Goal: Consume media (video, audio): Consume media (video, audio)

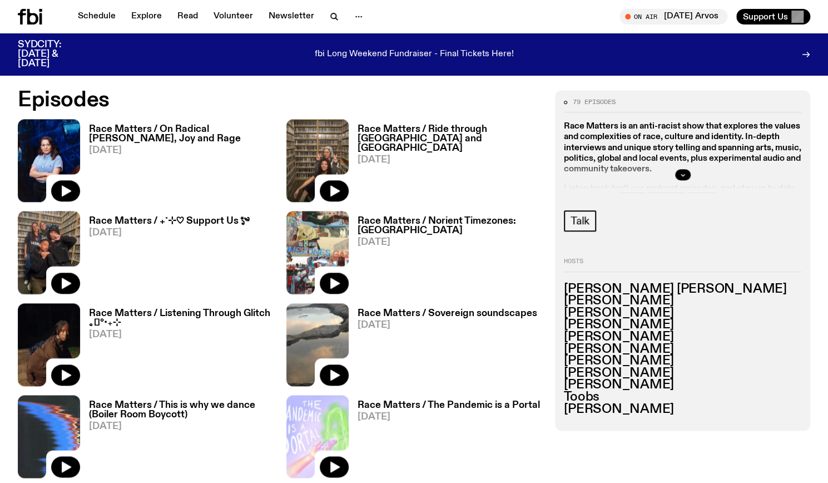
scroll to position [539, 0]
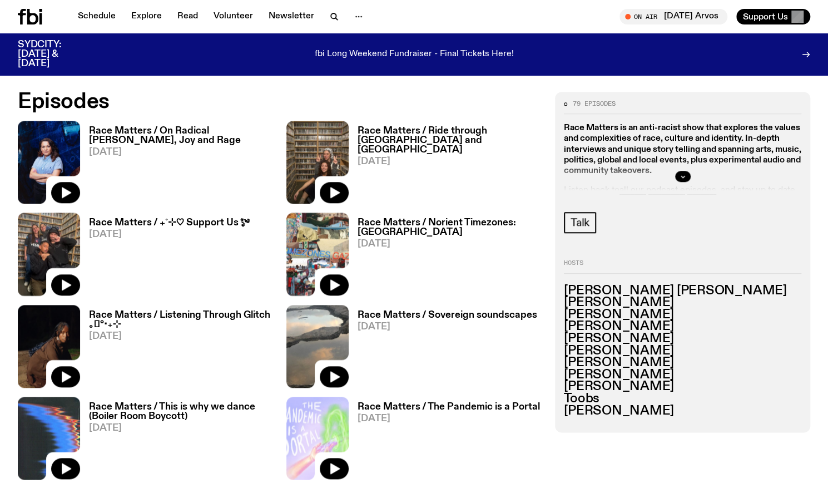
click at [236, 130] on h3 "Race Matters / On Radical [PERSON_NAME], Joy and Rage" at bounding box center [181, 135] width 184 height 19
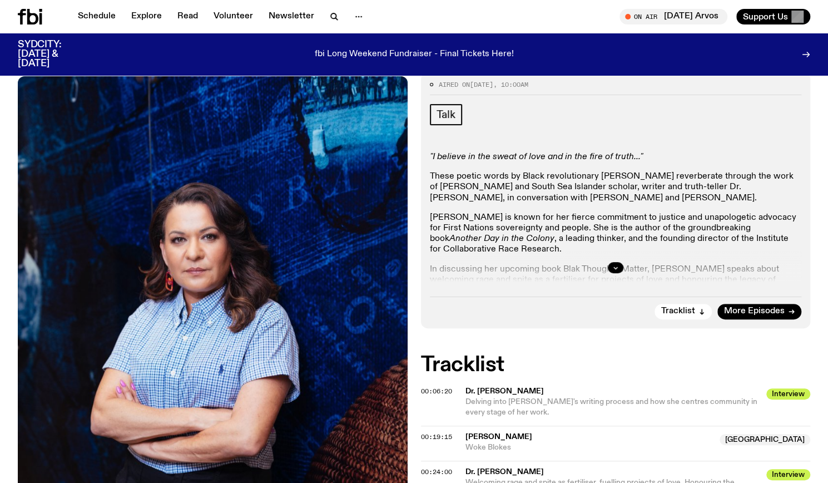
scroll to position [201, 0]
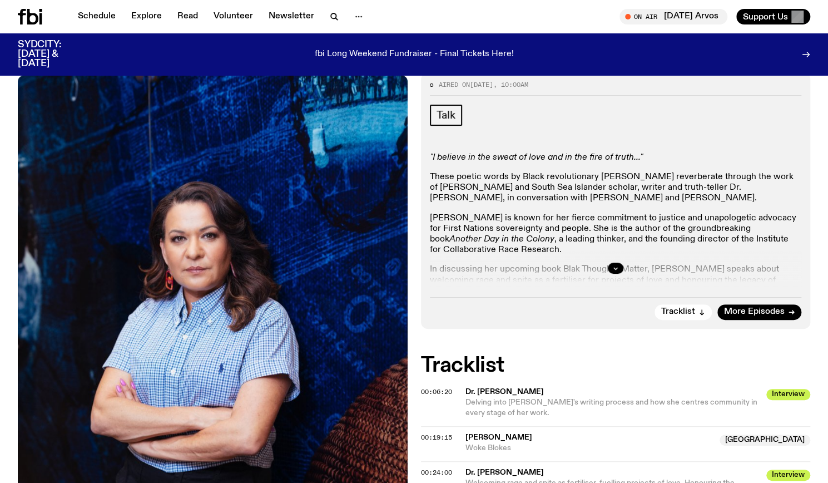
click at [598, 264] on div at bounding box center [616, 268] width 372 height 36
click at [612, 269] on icon "button" at bounding box center [615, 268] width 7 height 7
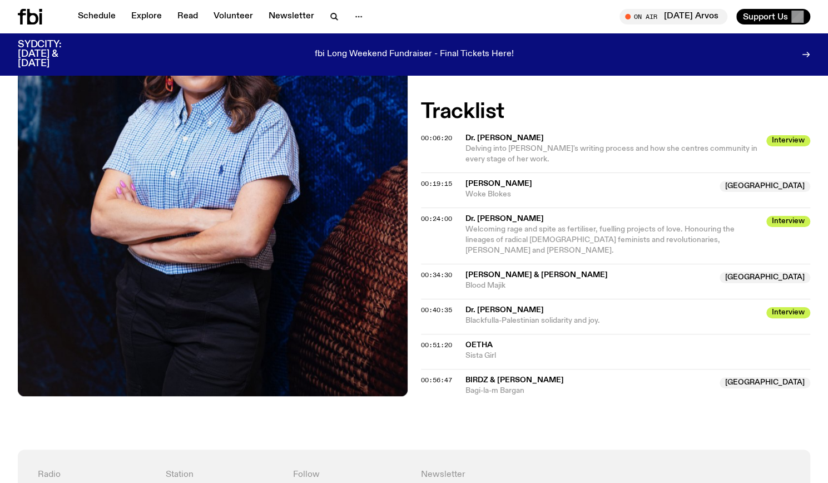
scroll to position [546, 0]
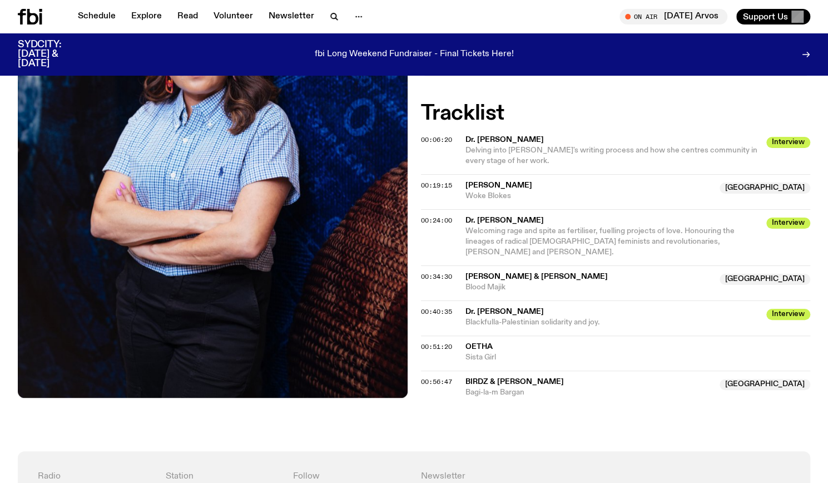
click at [534, 219] on span "Dr. [PERSON_NAME]" at bounding box center [612, 220] width 295 height 11
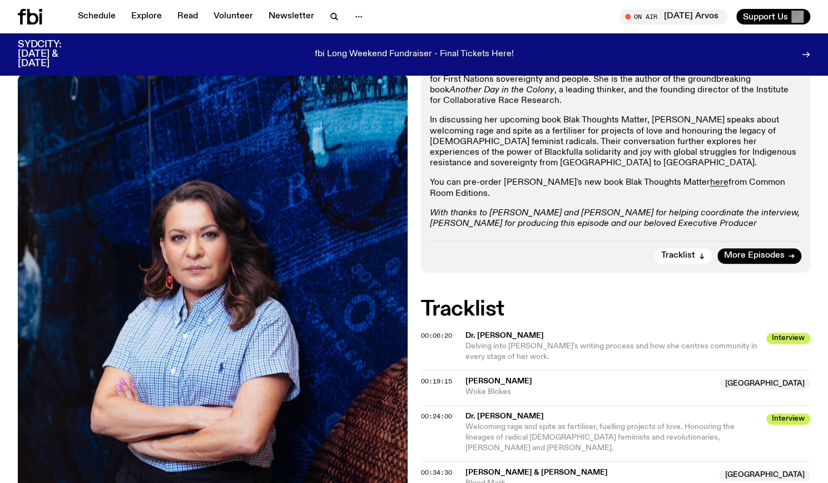
scroll to position [349, 0]
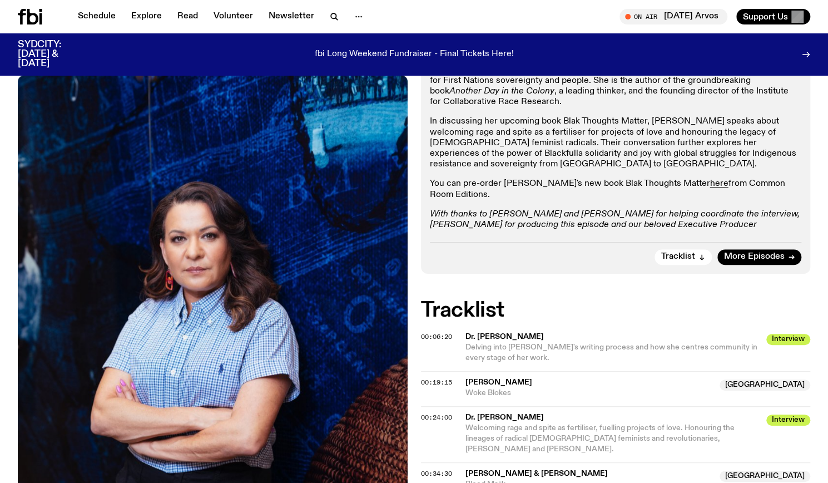
click at [45, 18] on div at bounding box center [44, 17] width 53 height 16
click at [38, 18] on icon at bounding box center [32, 17] width 11 height 16
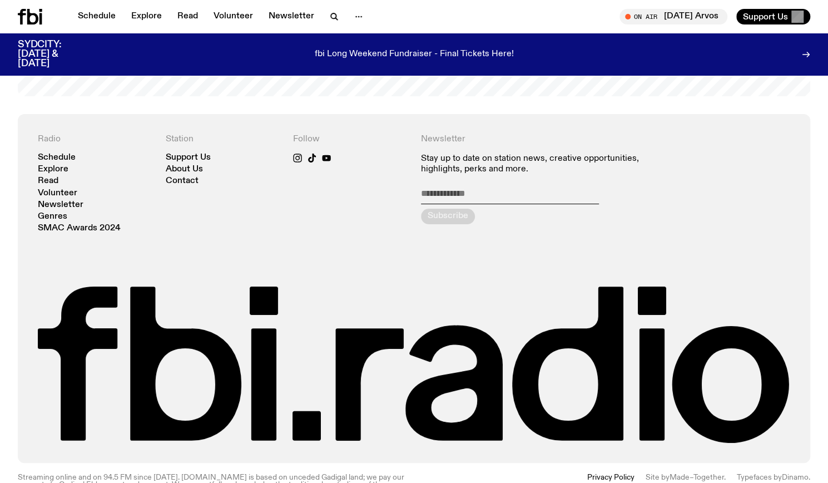
scroll to position [2424, 0]
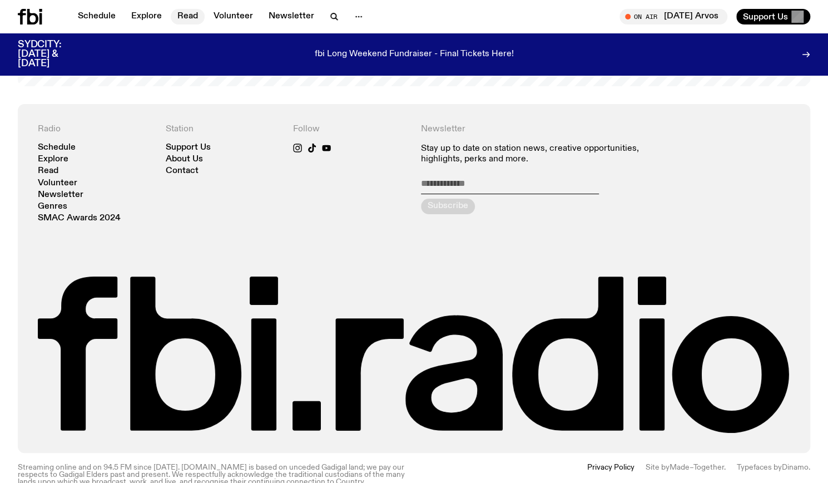
click at [195, 16] on link "Read" at bounding box center [188, 17] width 34 height 16
